Goal: Task Accomplishment & Management: Manage account settings

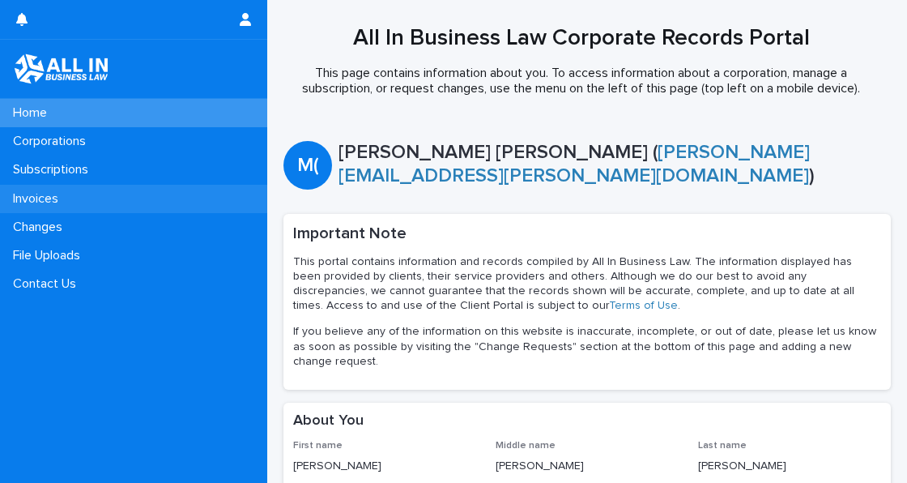
click at [61, 194] on p "Invoices" at bounding box center [38, 198] width 65 height 15
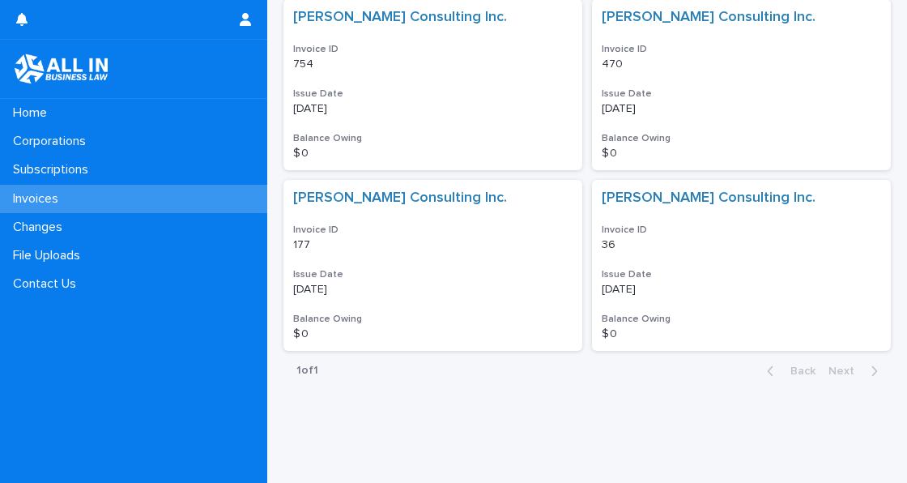
scroll to position [456, 0]
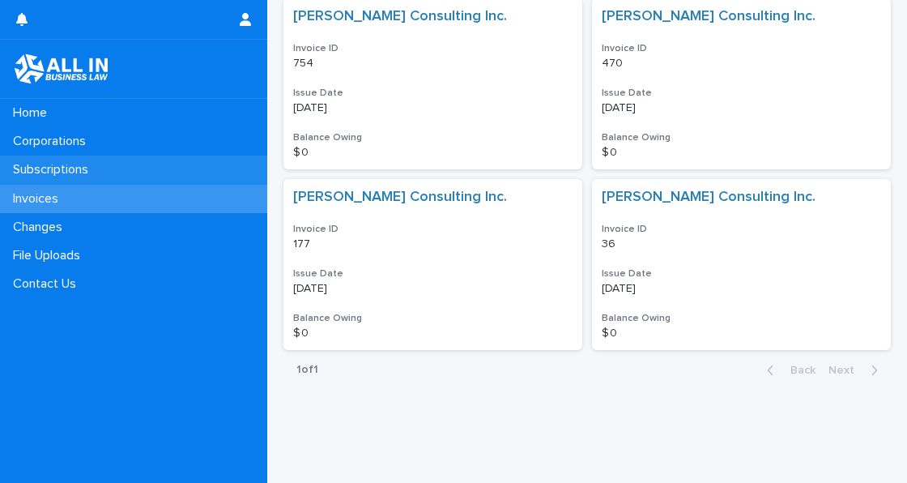
click at [91, 168] on p "Subscriptions" at bounding box center [53, 169] width 95 height 15
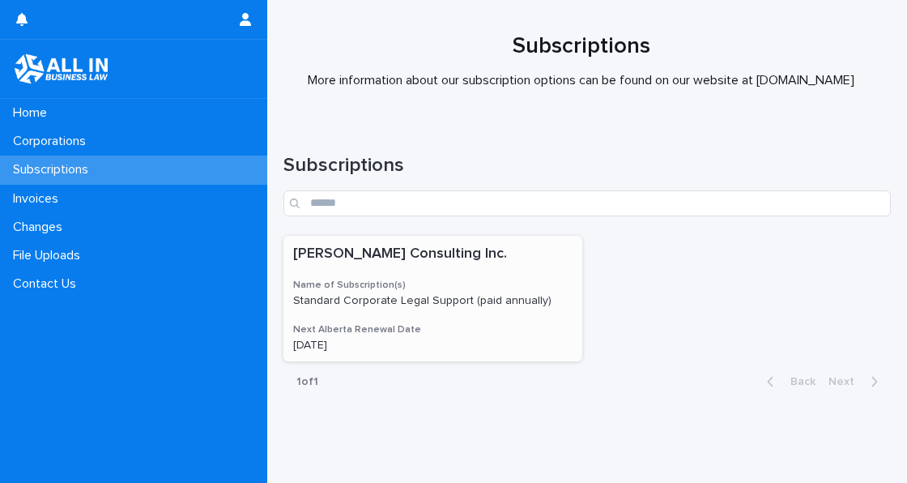
click at [399, 308] on div "[PERSON_NAME] Consulting Inc. Name of Subscription(s) Standard Corporate Legal …" at bounding box center [433, 299] width 299 height 126
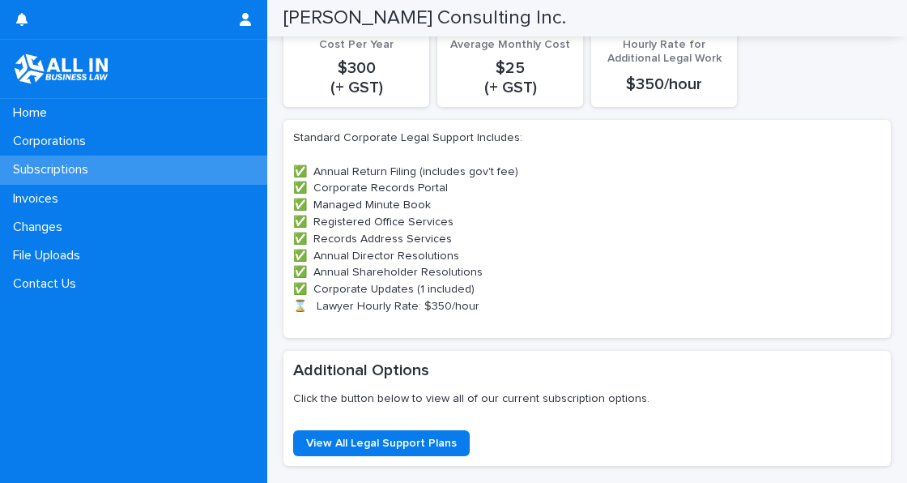
scroll to position [295, 0]
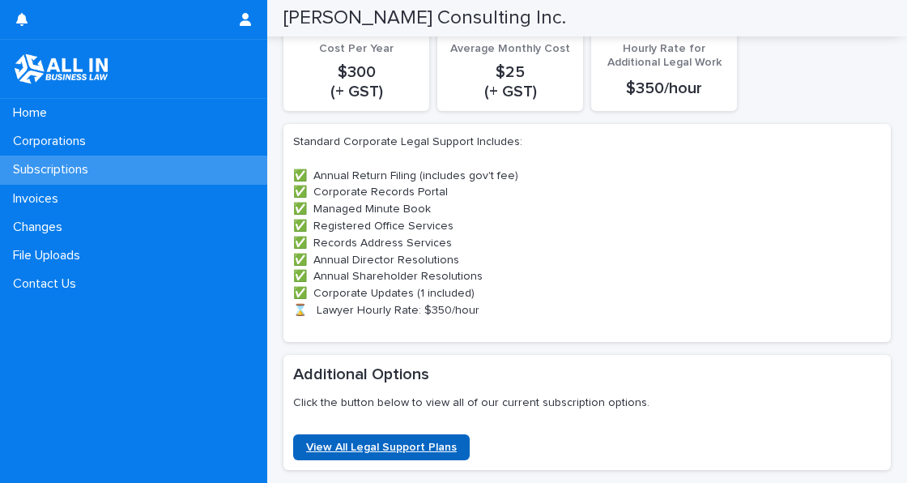
click at [411, 443] on span "View All Legal Support Plans" at bounding box center [381, 447] width 151 height 11
